Goal: Navigation & Orientation: Find specific page/section

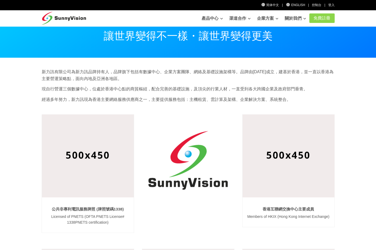
click at [72, 17] on img at bounding box center [64, 16] width 45 height 13
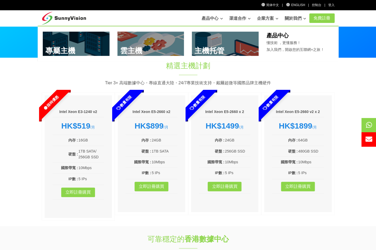
click at [212, 18] on link "產品中心" at bounding box center [211, 18] width 21 height 11
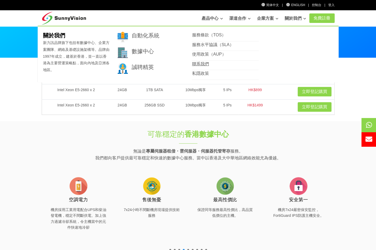
click at [206, 66] on link "聯系我們" at bounding box center [200, 64] width 17 height 4
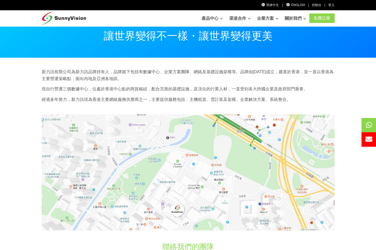
click at [29, 158] on section "新力訊有限公司為新力訊品牌持有人，品牌旗下包括有數據中心、企業方案團隊、網絡及基礎設施架構等。品牌由1997年成立，建基於香港，並一直以香港為主要營運策略點，…" at bounding box center [188, 206] width 376 height 296
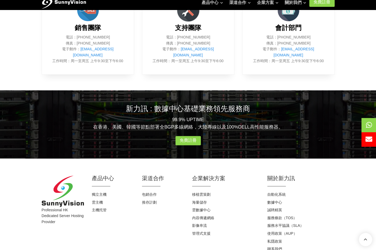
scroll to position [287, 0]
